Goal: Find specific page/section: Find specific page/section

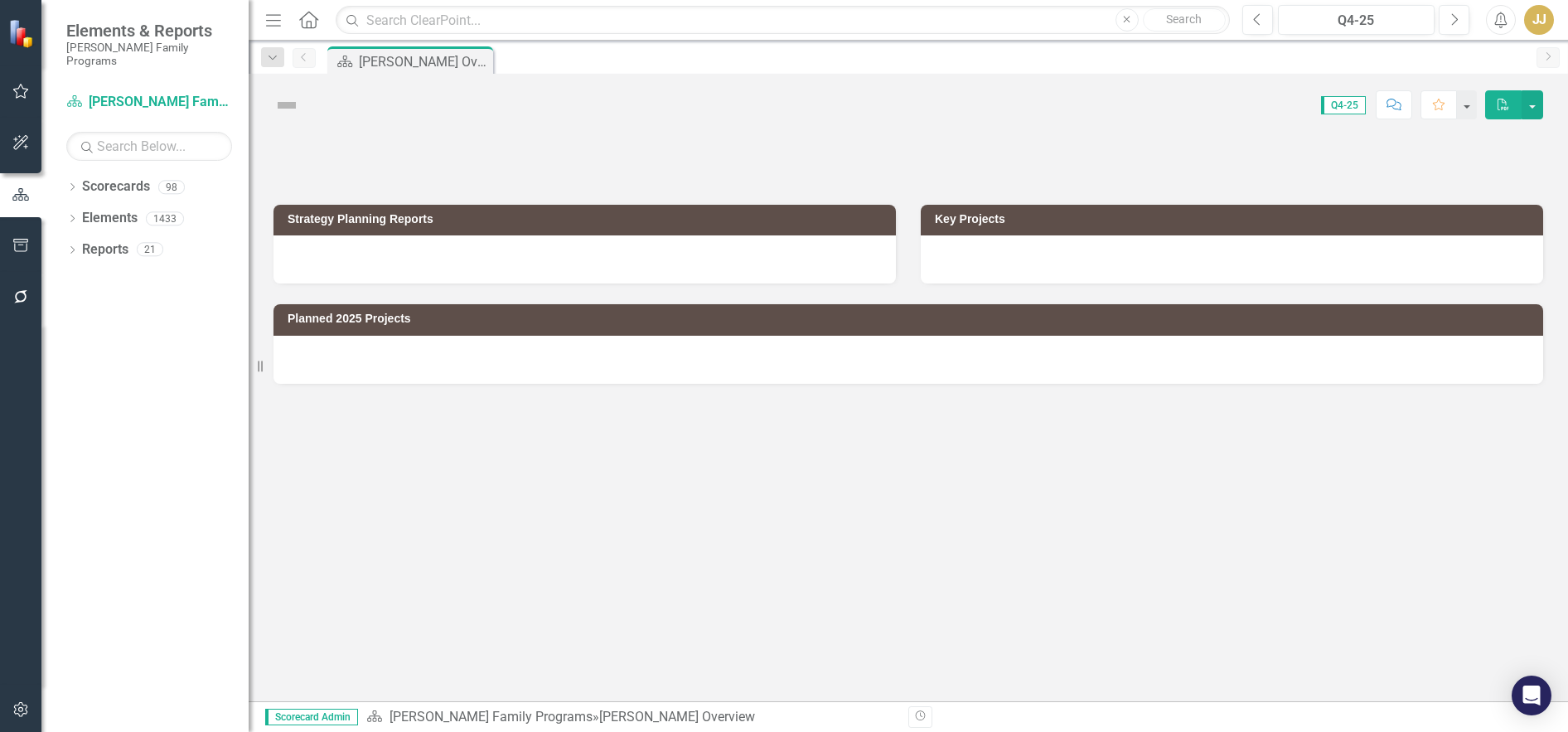
click at [72, 184] on icon "Dropdown" at bounding box center [72, 188] width 12 height 9
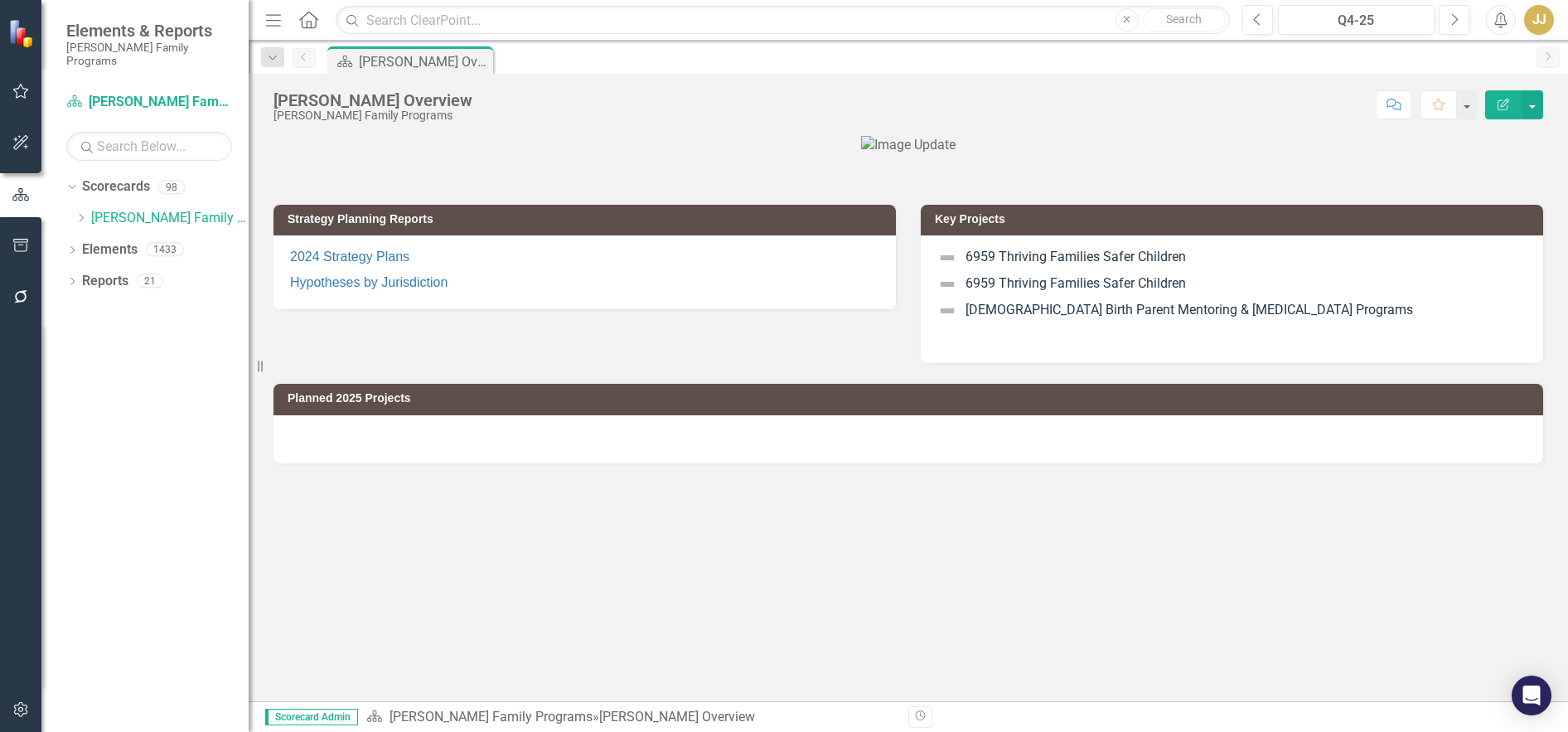
click at [84, 213] on icon "Dropdown" at bounding box center [81, 218] width 13 height 10
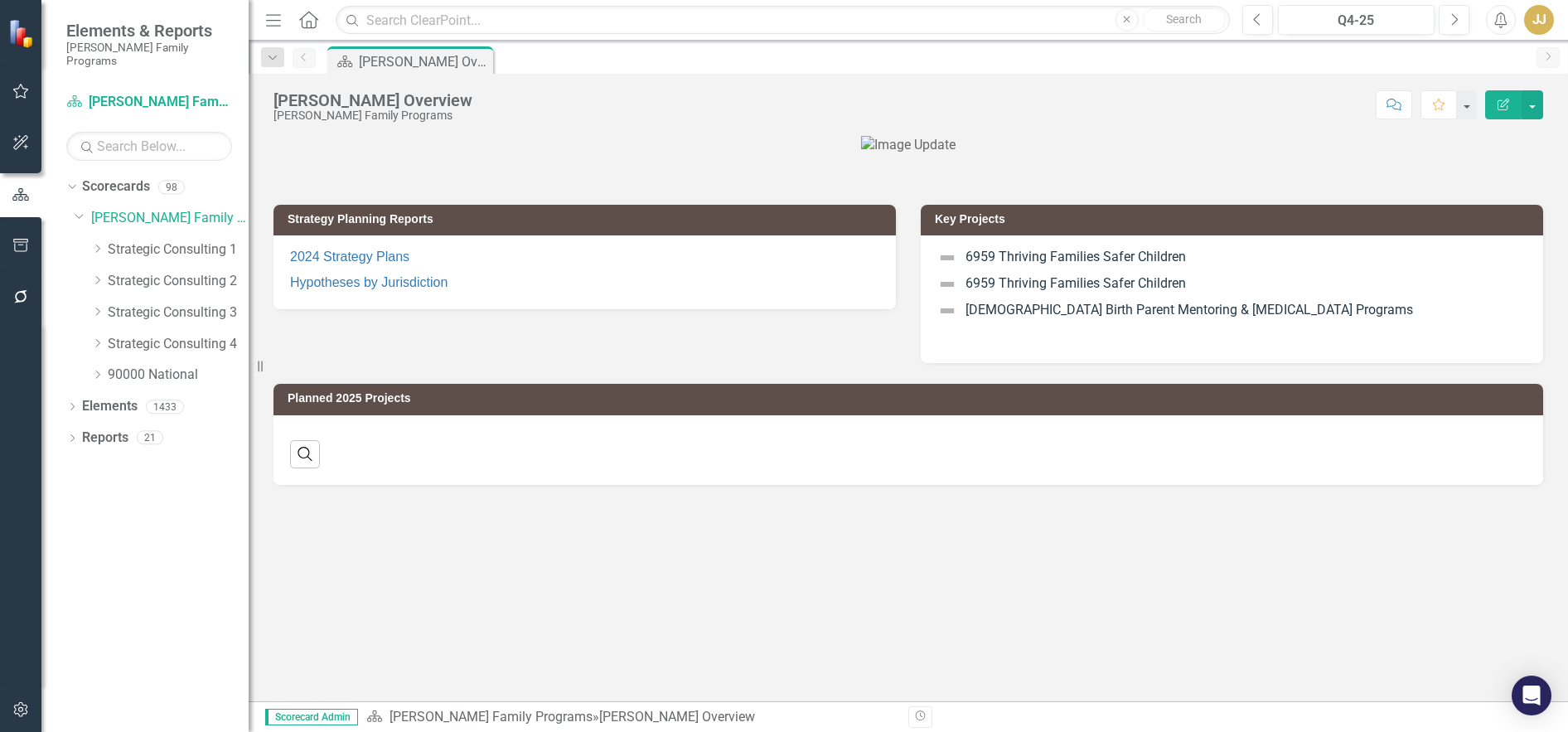
click at [99, 244] on icon "Dropdown" at bounding box center [97, 249] width 13 height 10
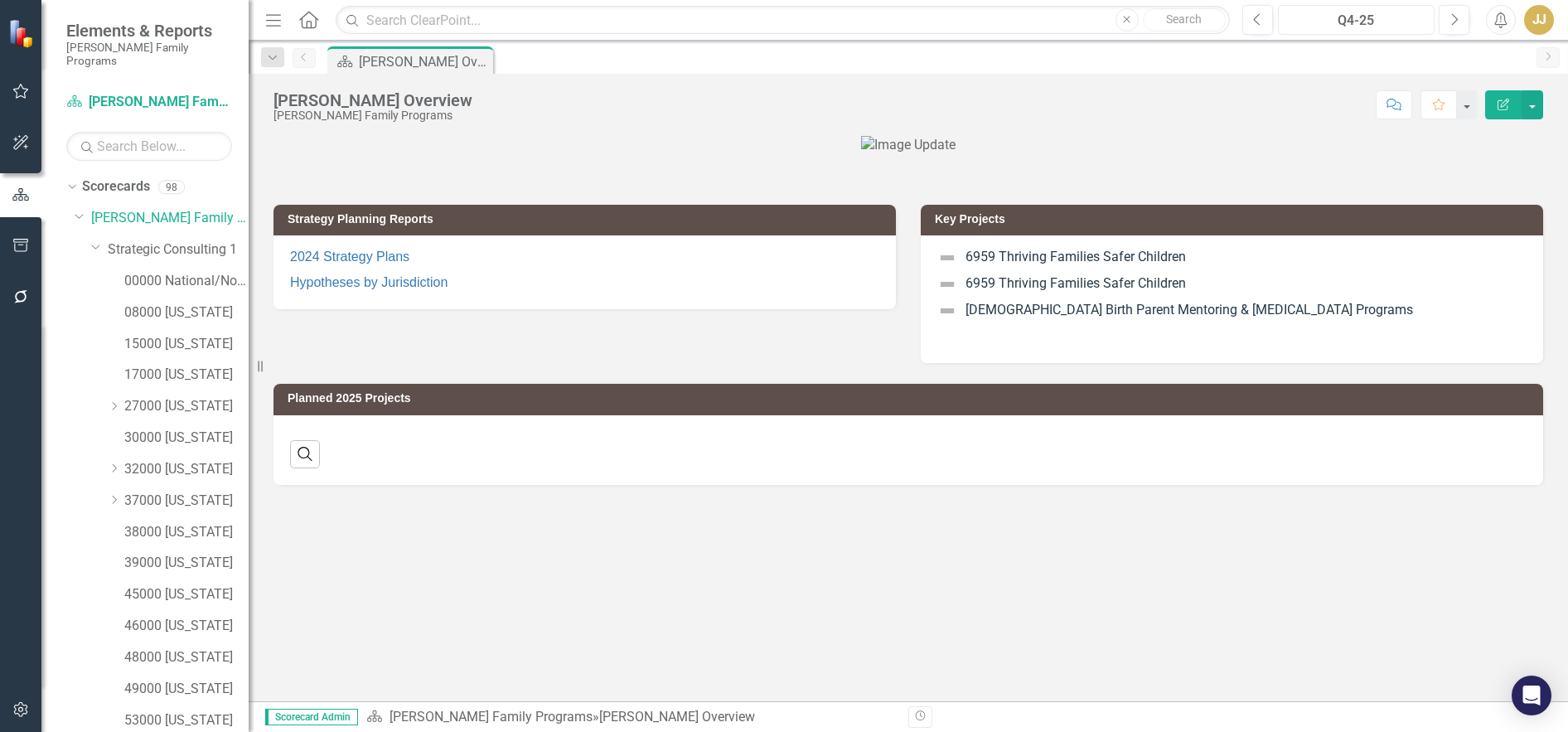
click at [1381, 20] on div "Q4-25" at bounding box center [1356, 20] width 145 height 20
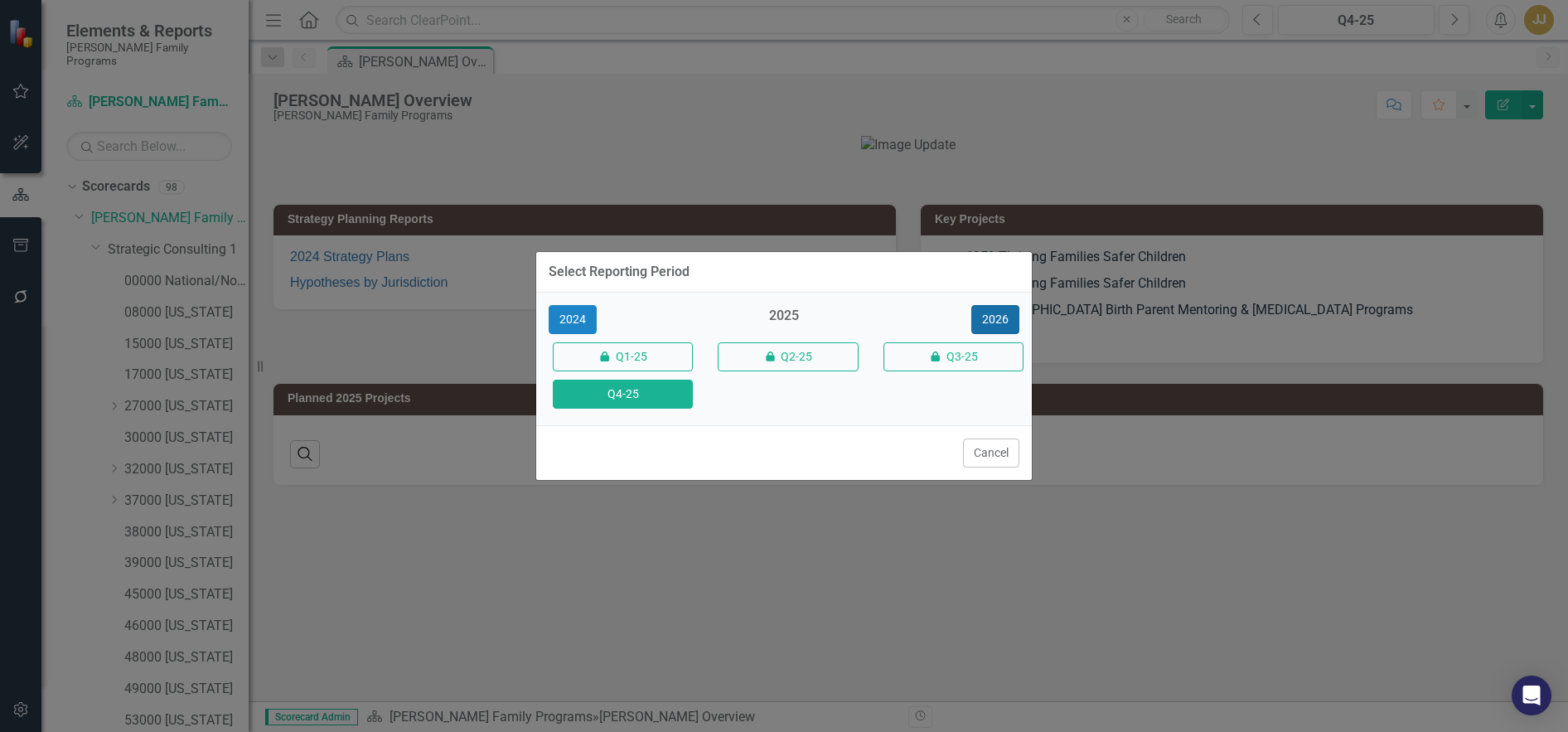
click at [1007, 321] on button "2026" at bounding box center [995, 320] width 48 height 29
click at [664, 391] on button "Q4-26" at bounding box center [623, 394] width 140 height 29
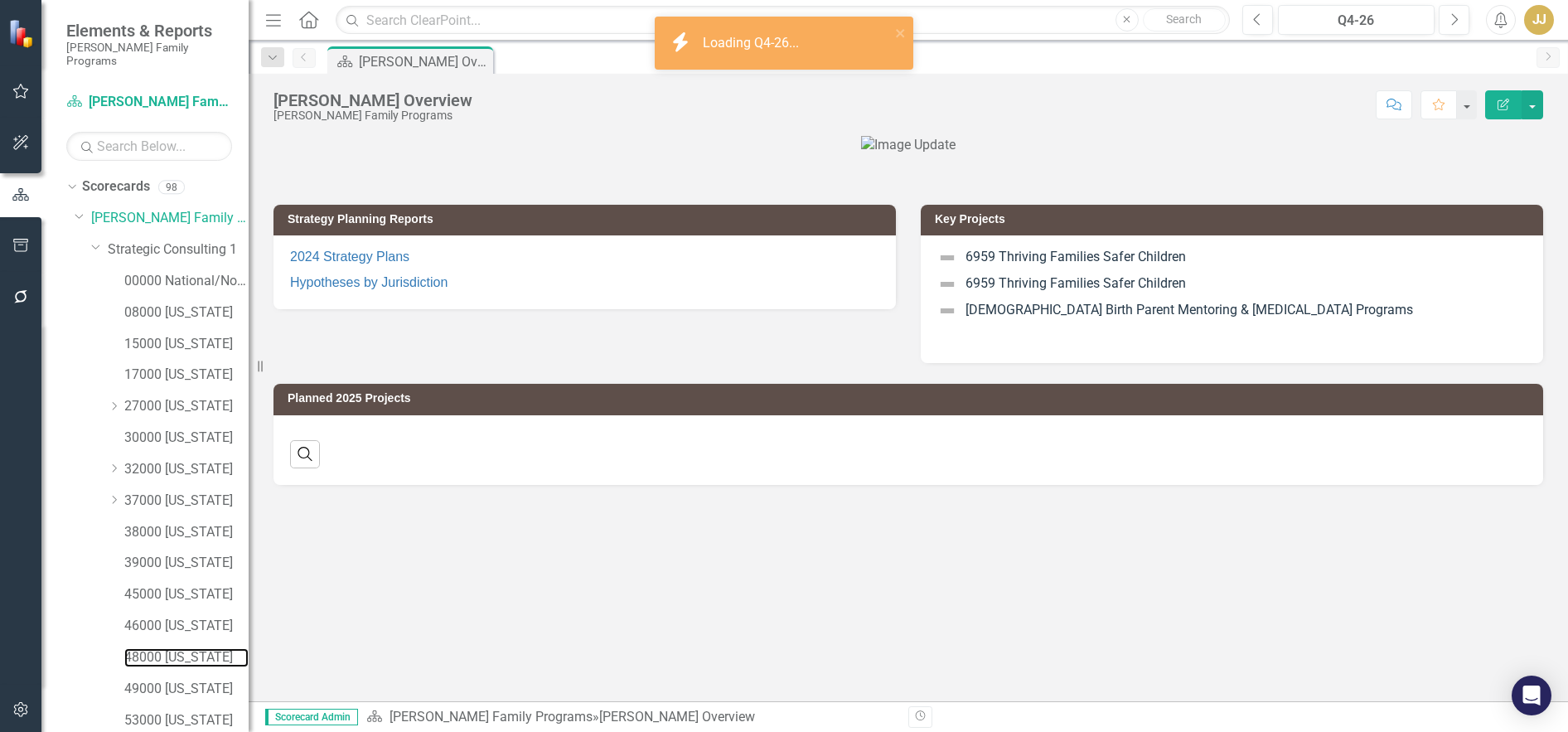
click at [185, 648] on link "48000 [US_STATE]" at bounding box center [187, 658] width 124 height 19
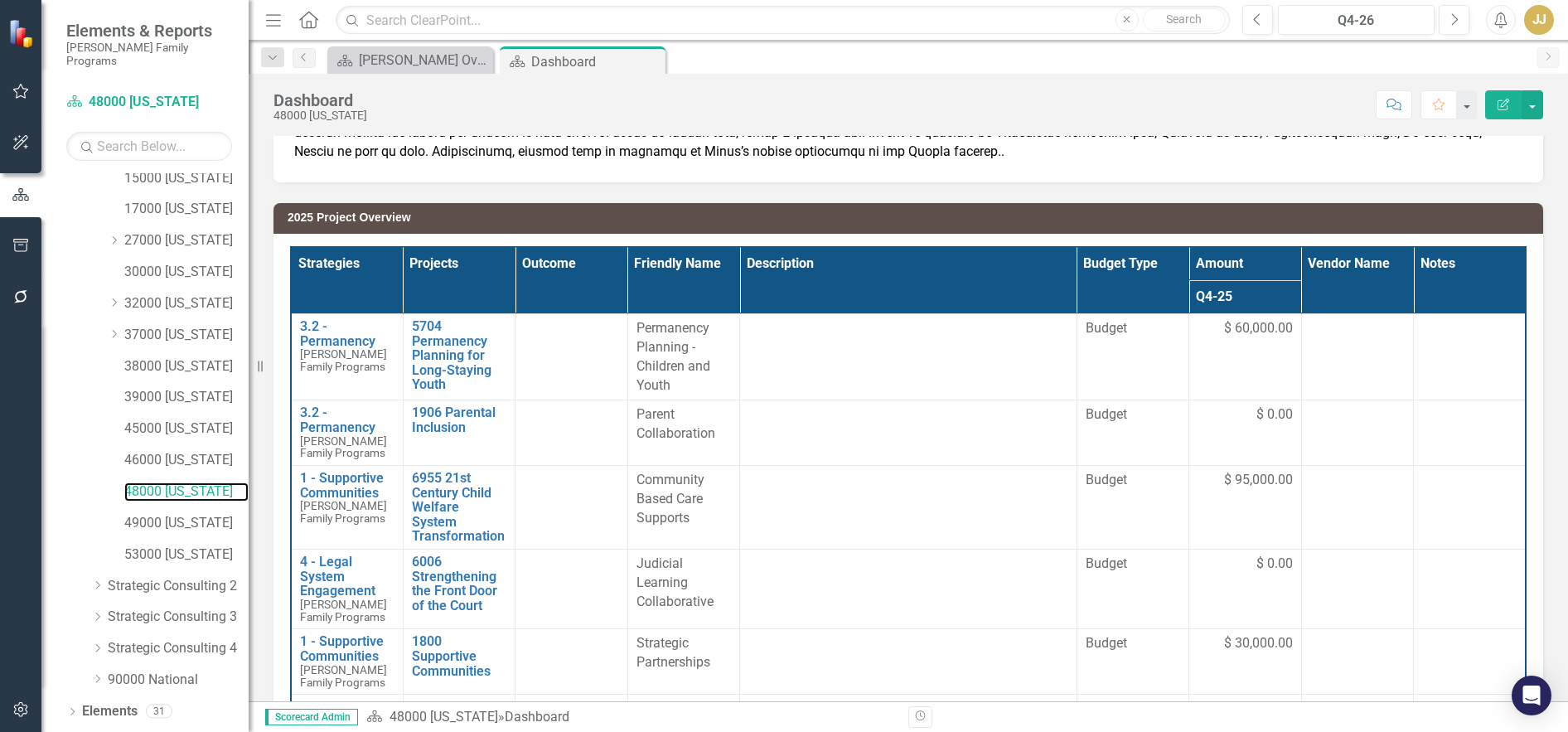
scroll to position [181, 0]
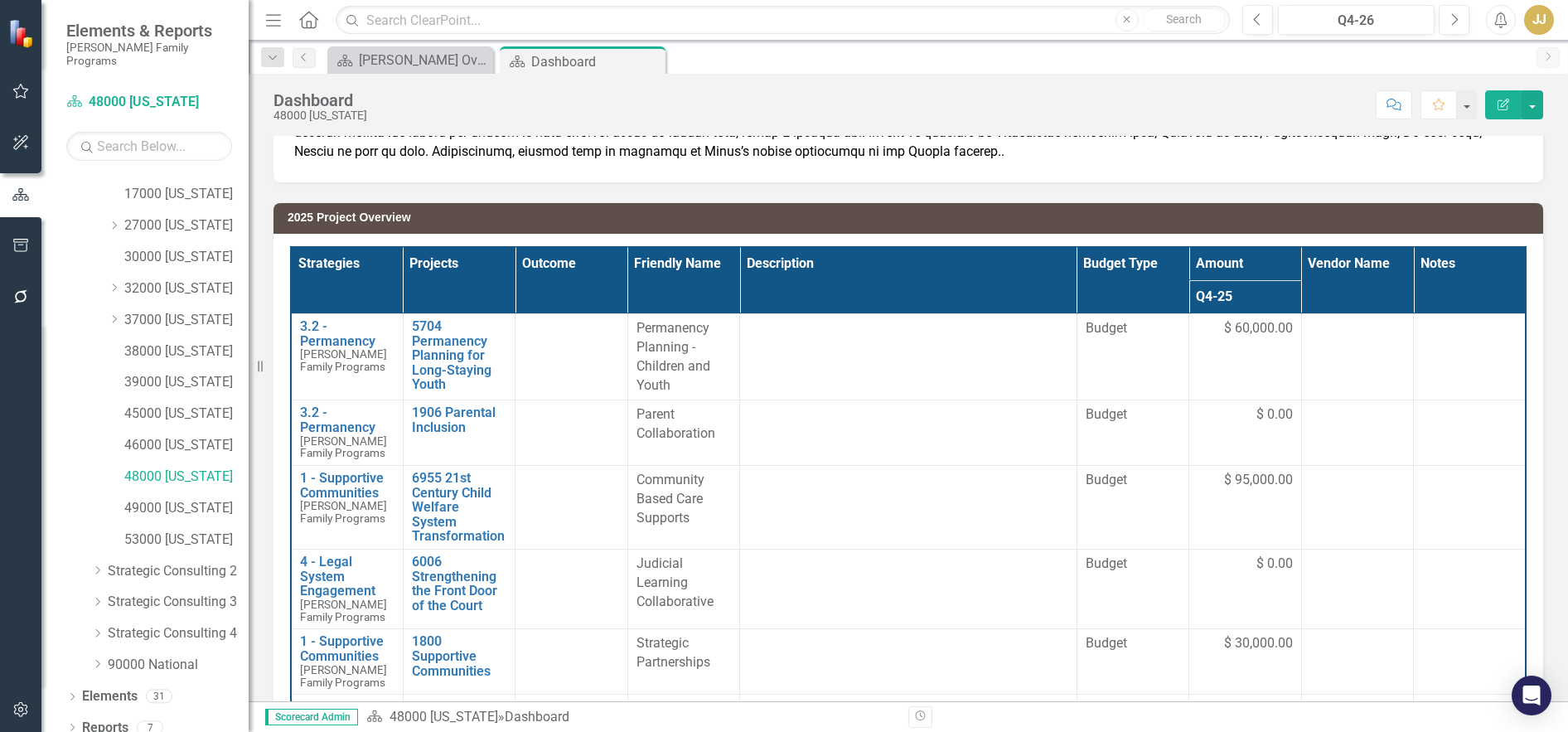
click at [73, 724] on icon "Dropdown" at bounding box center [72, 729] width 12 height 9
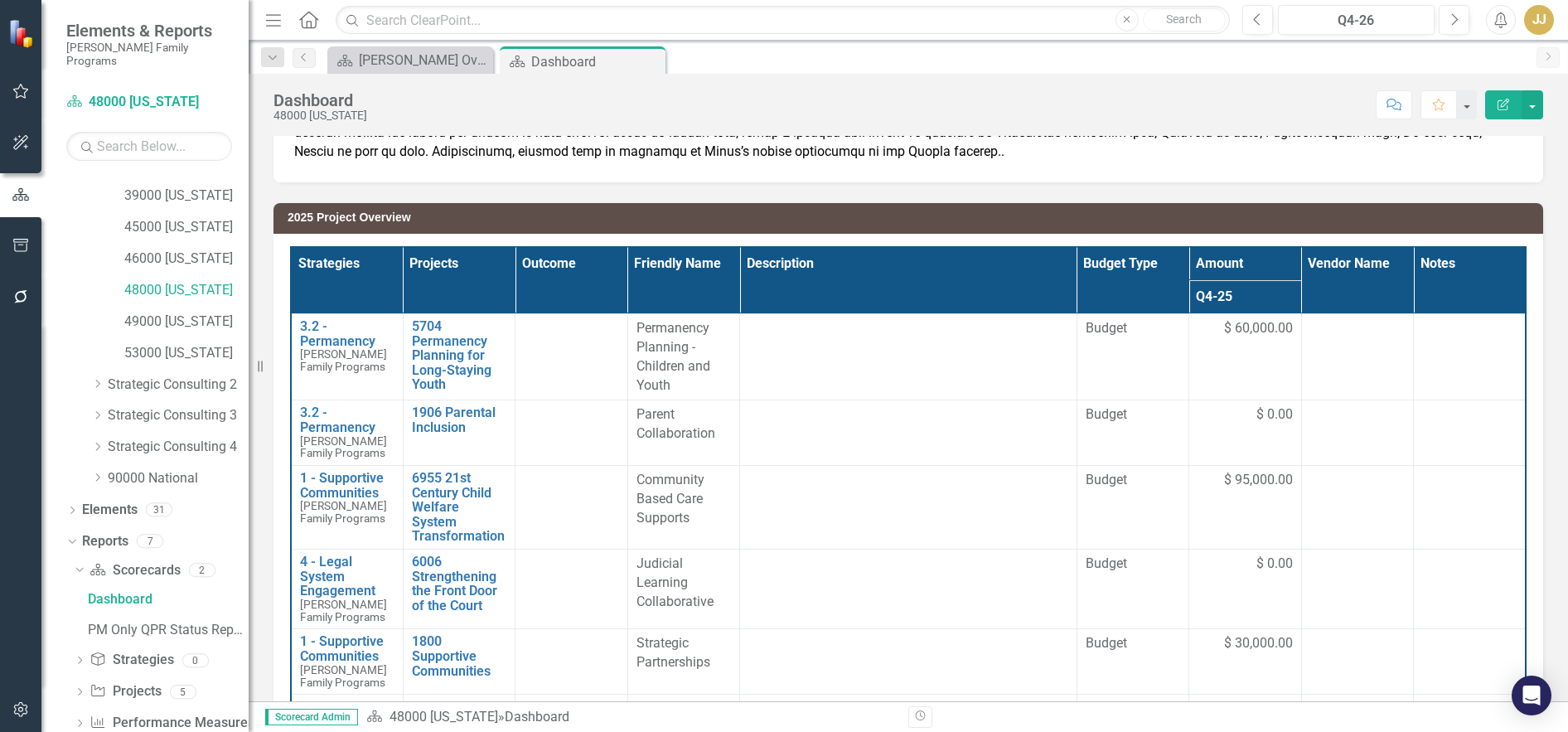
scroll to position [388, 0]
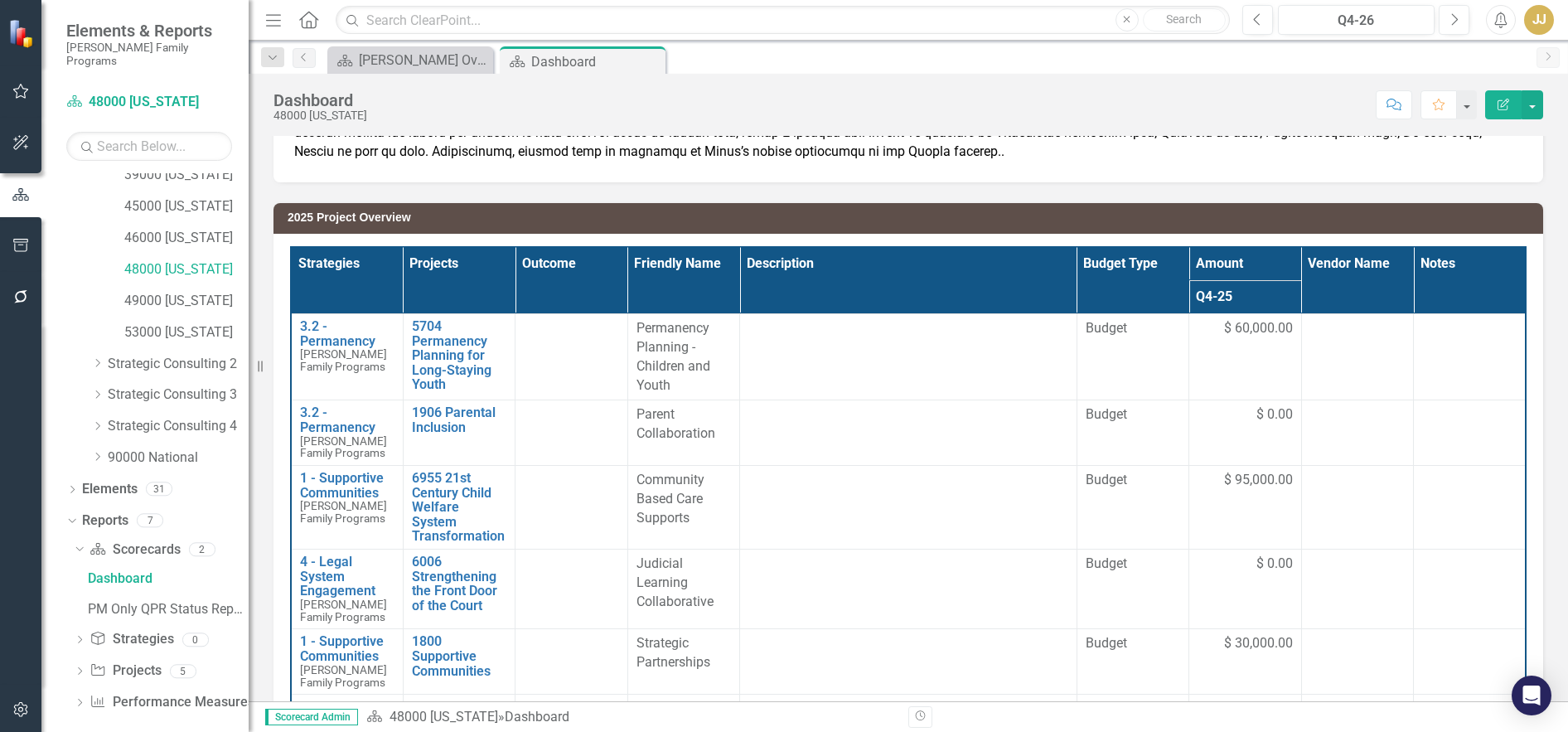
click at [78, 668] on icon "Dropdown" at bounding box center [80, 672] width 12 height 9
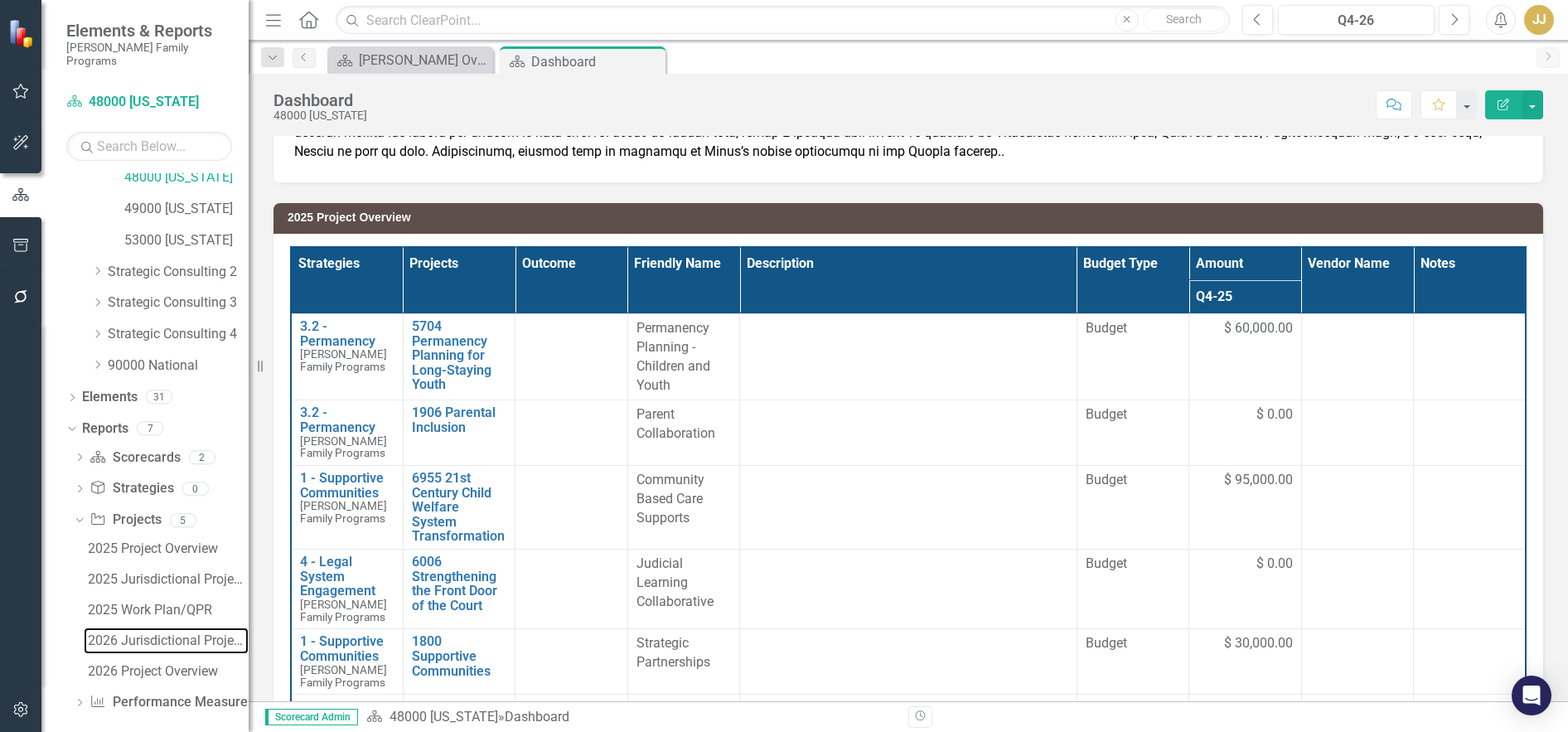
click at [163, 633] on div "2026 Jurisdictional Projects Assessment" at bounding box center [168, 641] width 161 height 15
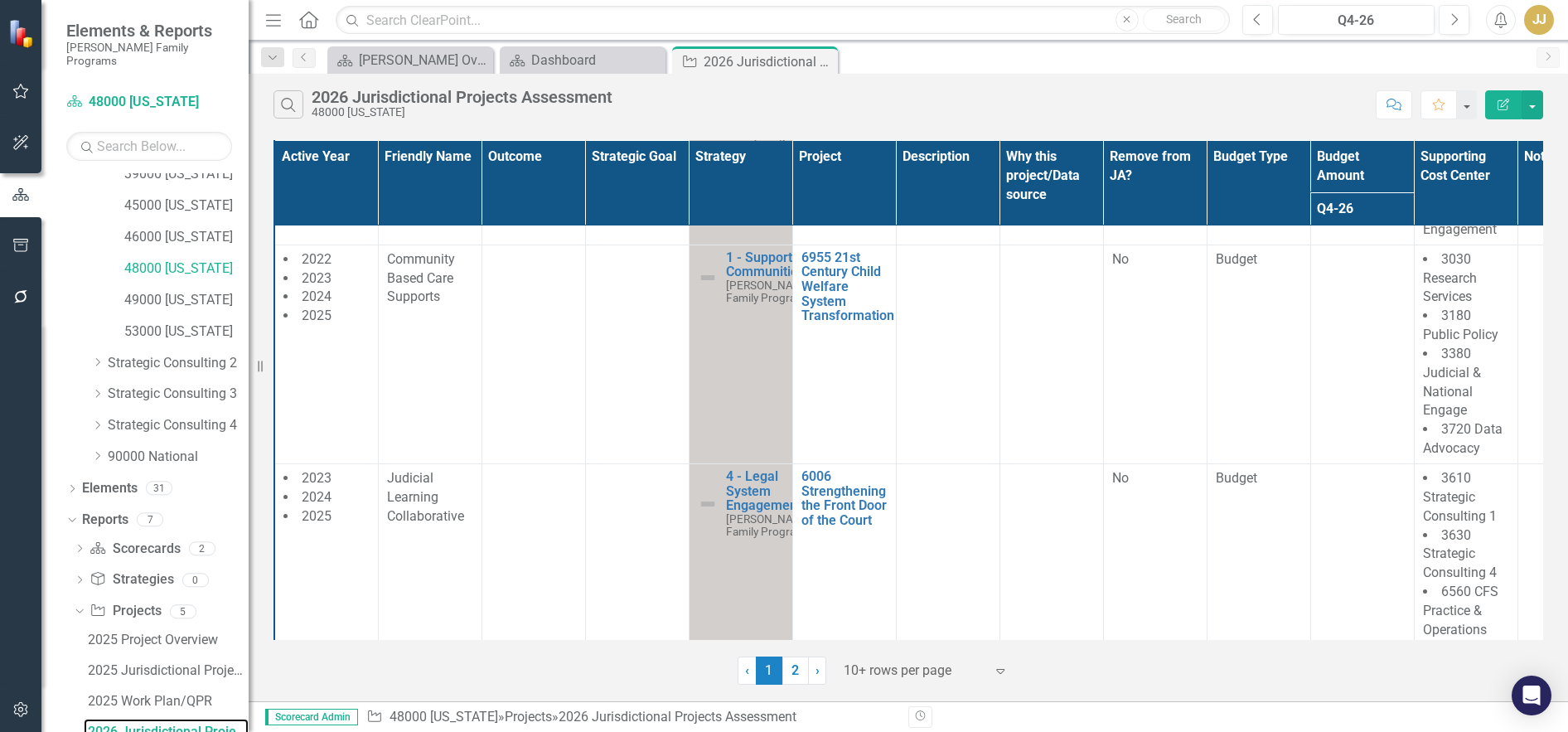
scroll to position [414, 0]
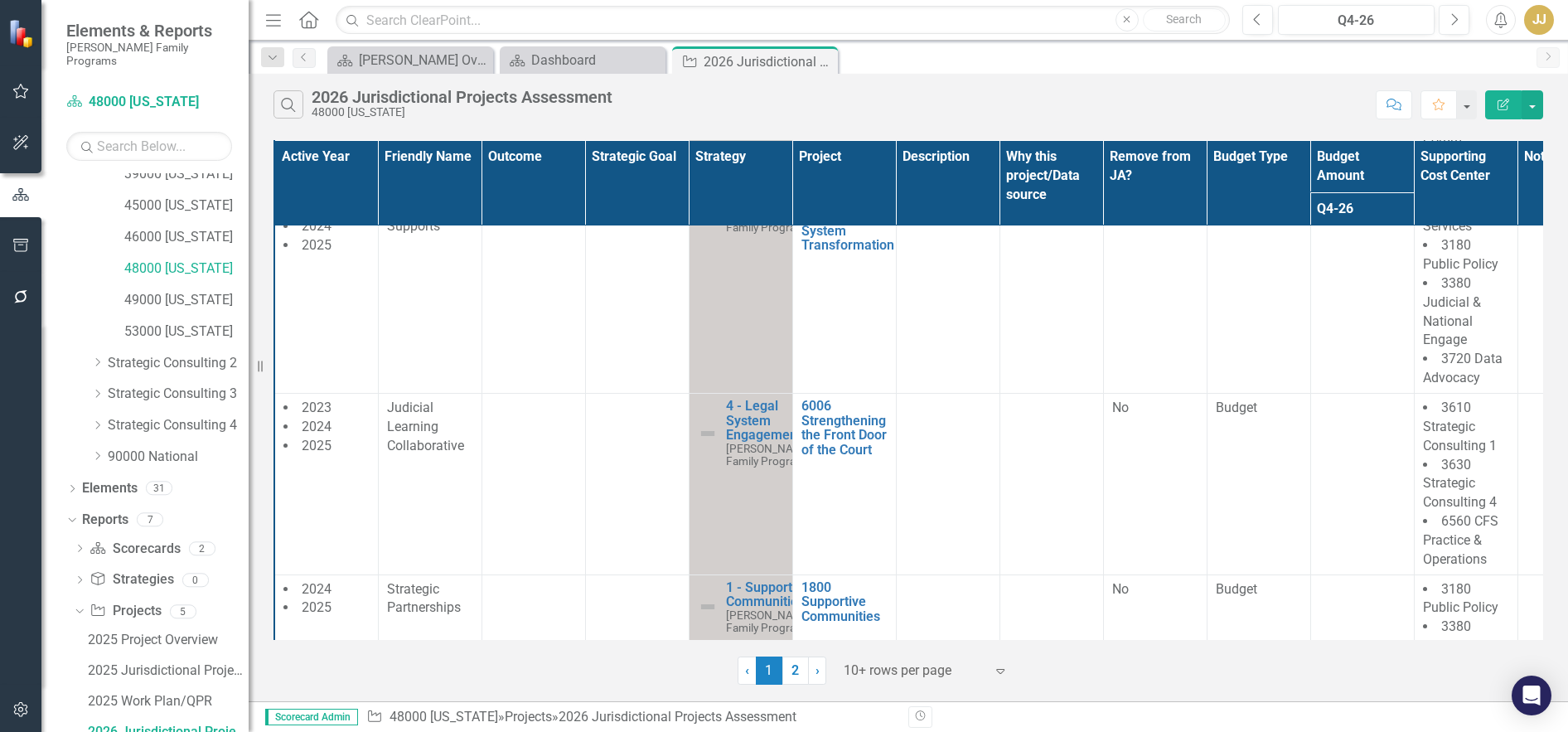
click at [917, 679] on div at bounding box center [914, 671] width 141 height 22
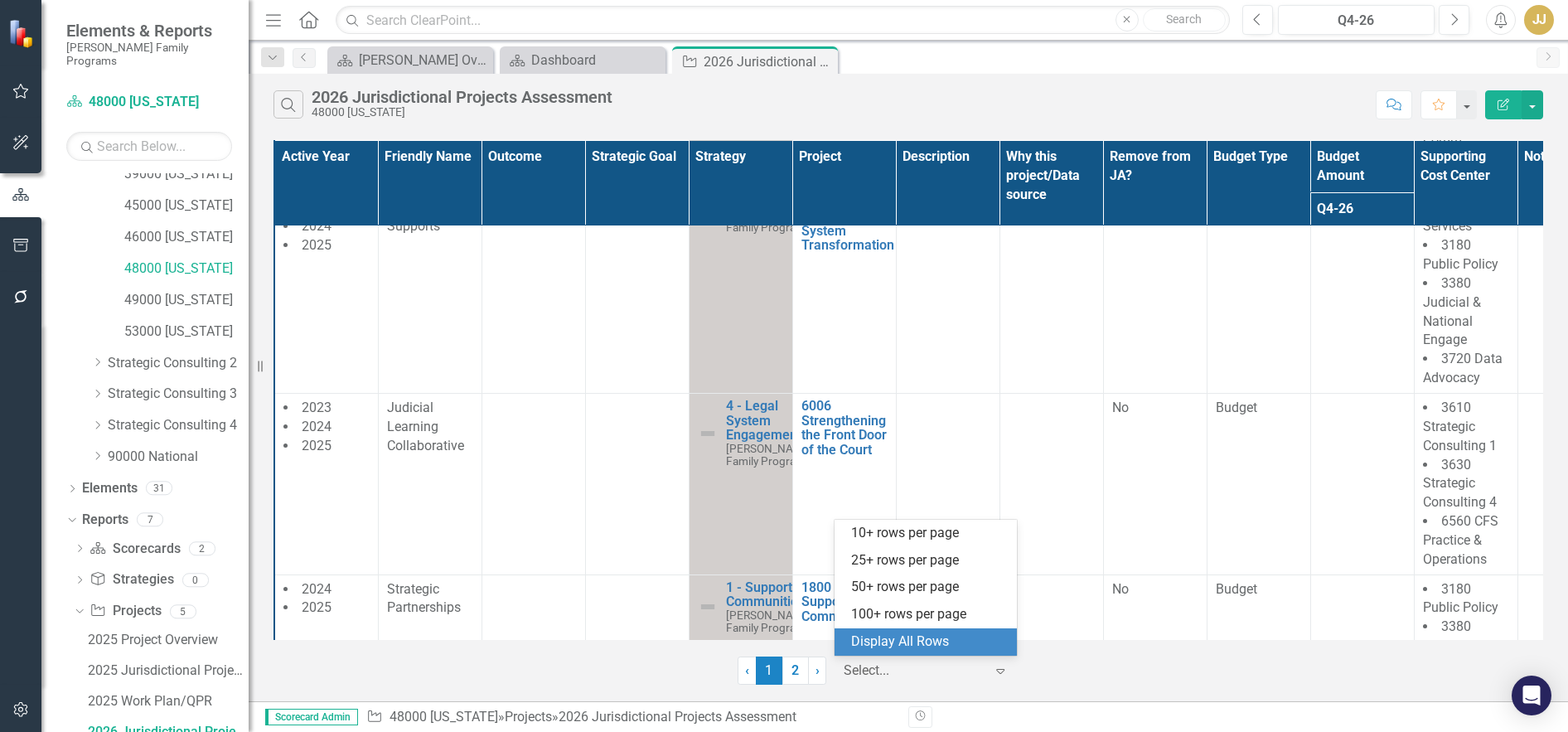
click at [934, 643] on div "Display All Rows" at bounding box center [929, 642] width 156 height 19
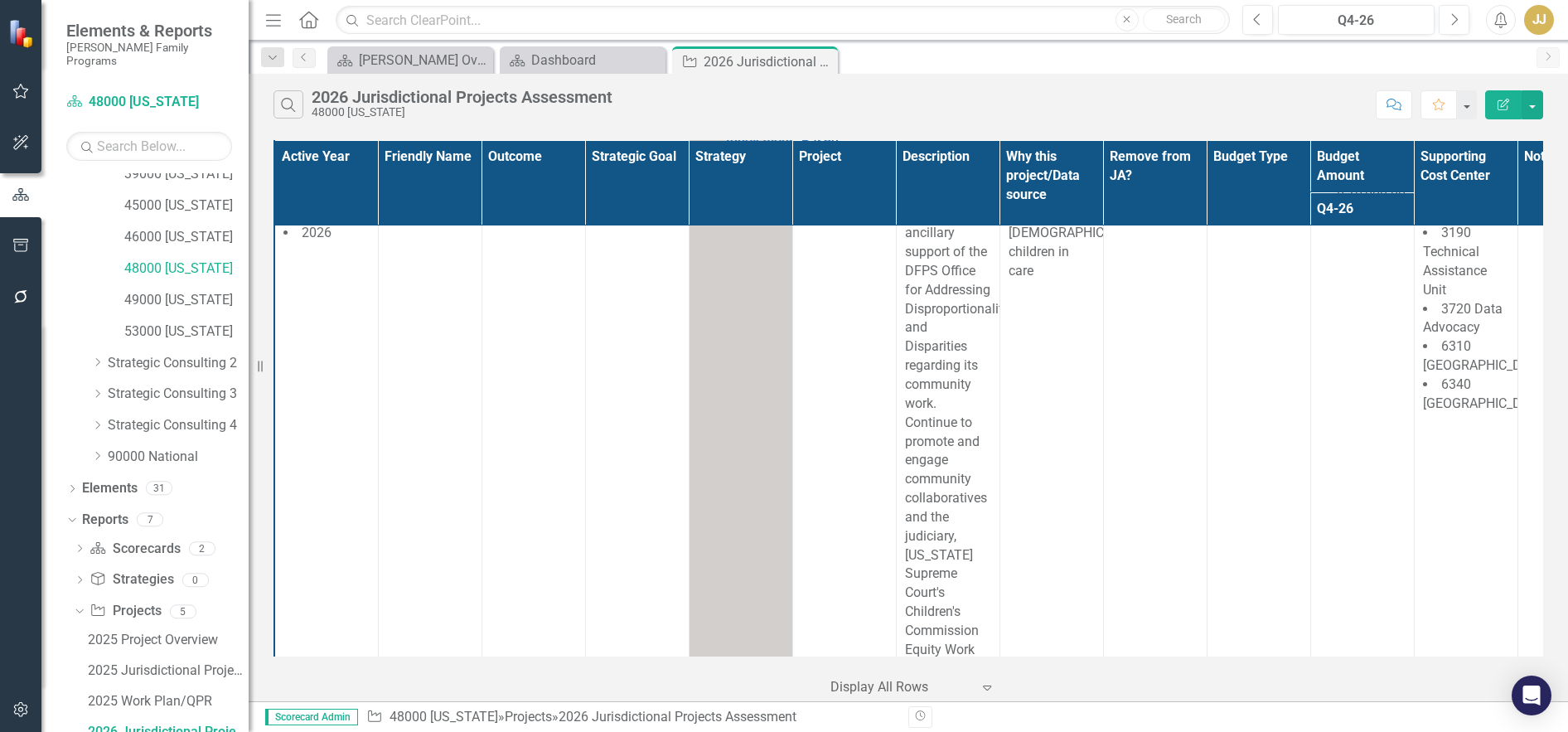
scroll to position [994, 0]
